Goal: Task Accomplishment & Management: Use online tool/utility

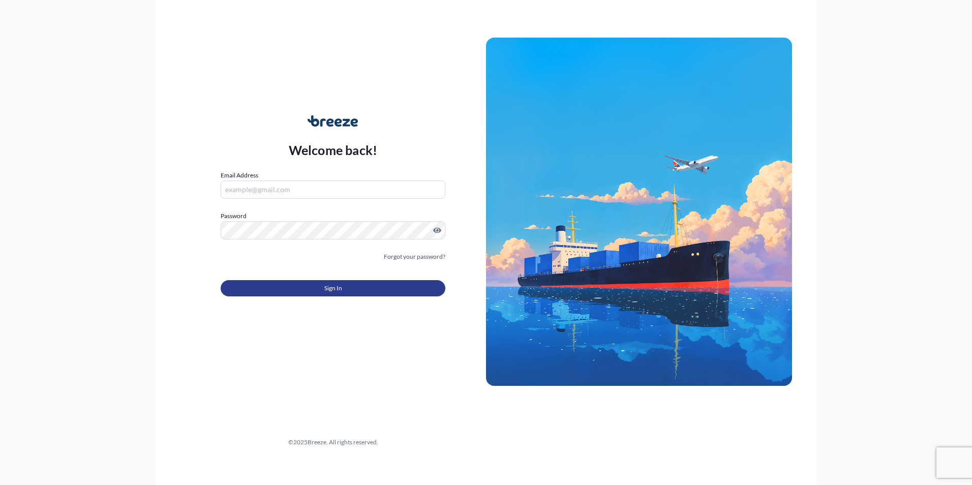
type input "[EMAIL_ADDRESS][DOMAIN_NAME]"
click at [315, 290] on button "Sign In" at bounding box center [333, 288] width 225 height 16
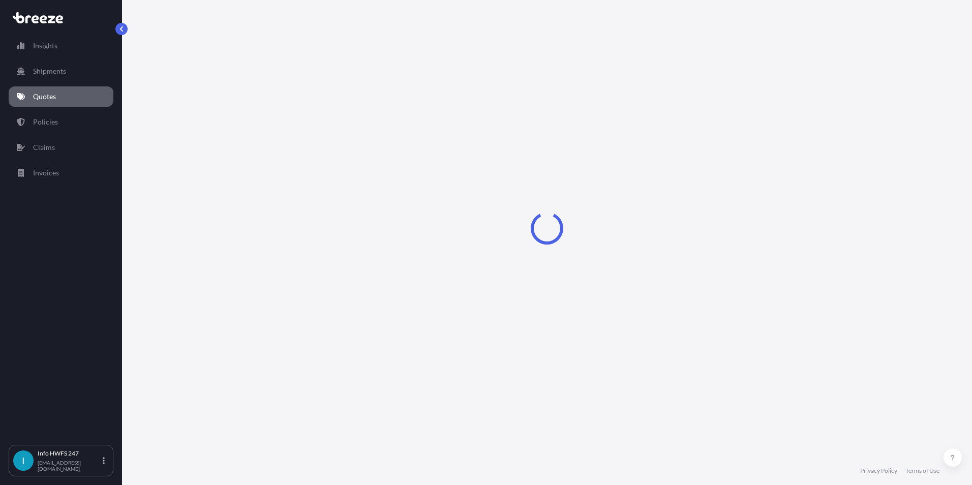
select select "Road"
select select "Air"
select select "Road"
select select "1"
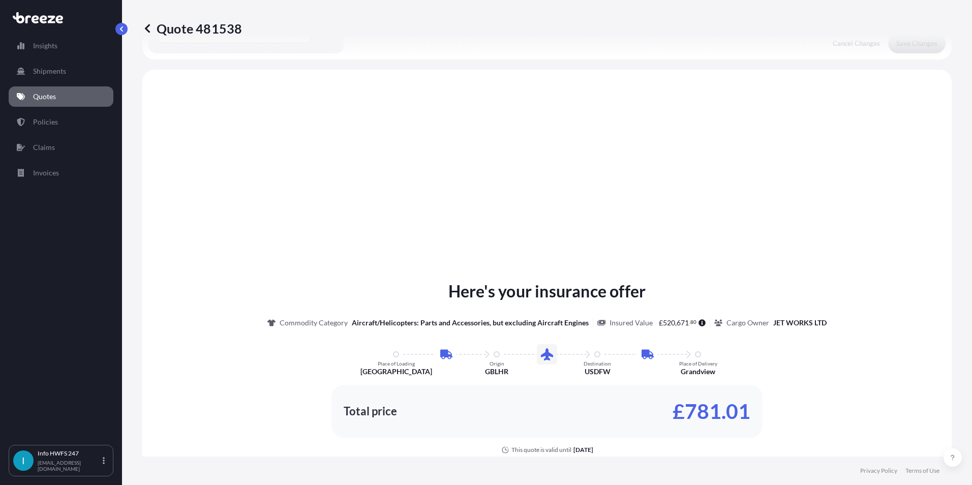
scroll to position [407, 0]
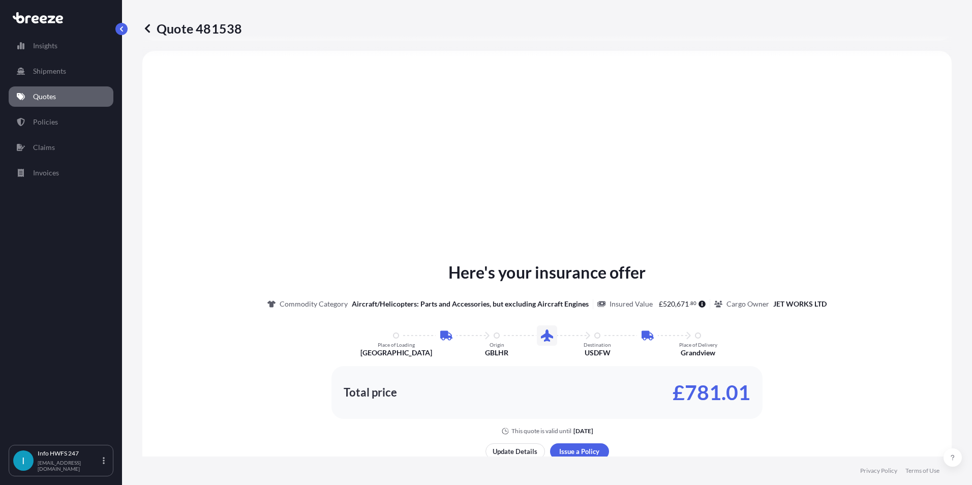
click at [70, 95] on link "Quotes" at bounding box center [61, 96] width 105 height 20
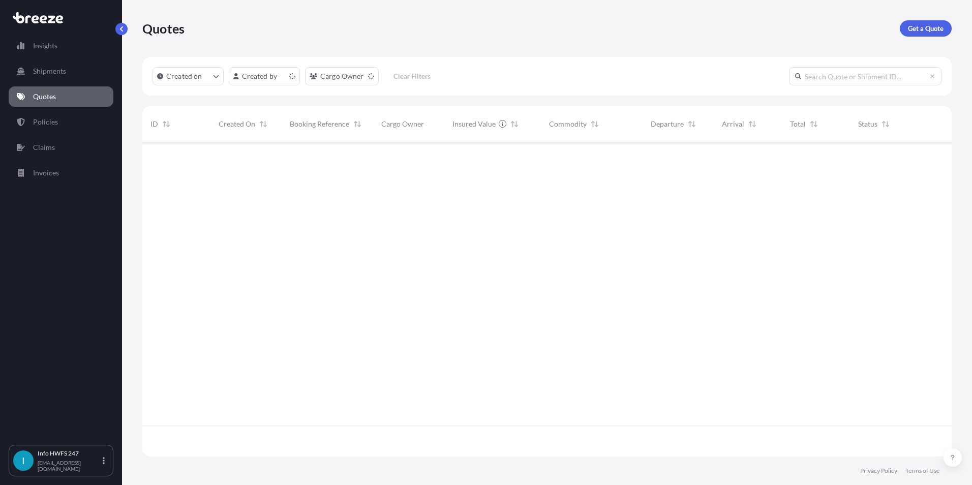
scroll to position [312, 802]
